Goal: Navigation & Orientation: Find specific page/section

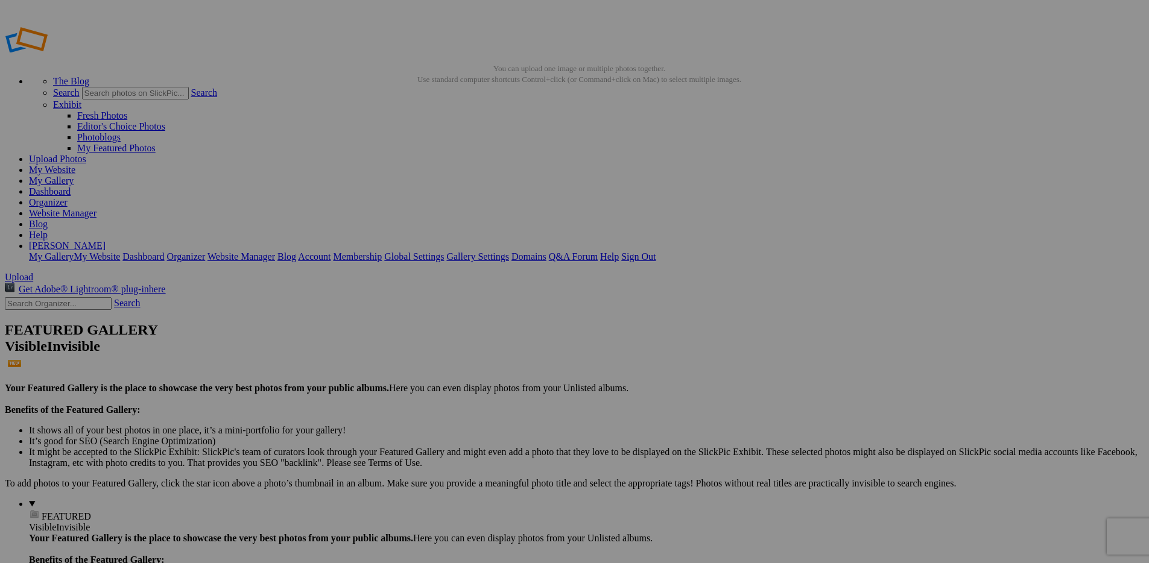
click at [75, 165] on link "My Website" at bounding box center [52, 170] width 46 height 10
click at [71, 186] on link "Dashboard" at bounding box center [50, 191] width 42 height 10
